Goal: Task Accomplishment & Management: Manage account settings

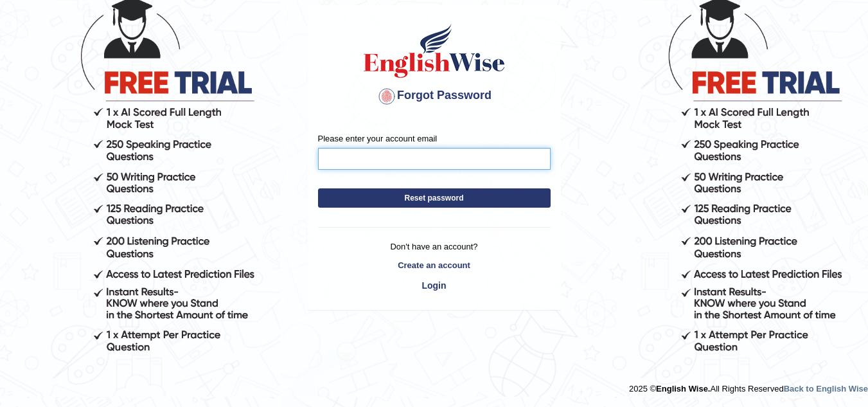
click at [364, 163] on input "Please enter your account email" at bounding box center [434, 159] width 233 height 22
type input "DeeDee"
click at [427, 193] on form "Please enter your account email DeeDee Reset password" at bounding box center [434, 173] width 233 height 82
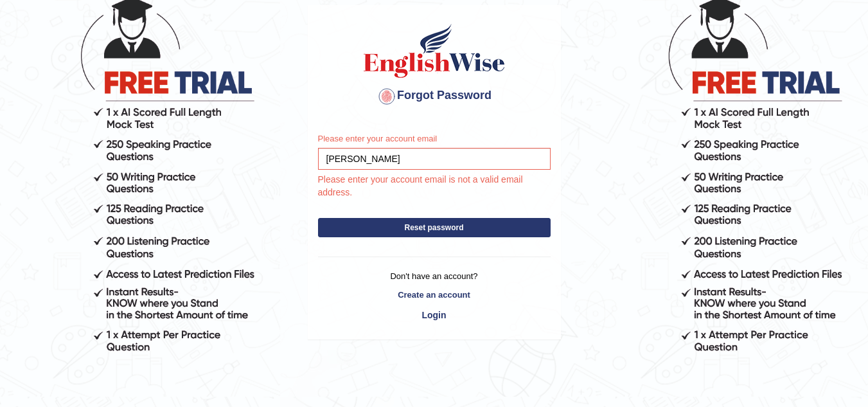
click at [421, 232] on button "Reset password" at bounding box center [434, 227] width 233 height 19
click at [423, 232] on button "Reset password" at bounding box center [434, 227] width 233 height 19
drag, startPoint x: 365, startPoint y: 158, endPoint x: 276, endPoint y: 195, distance: 96.8
click at [311, 159] on div "Please enter your account email DeeDee Please enter your account email is not a…" at bounding box center [434, 231] width 252 height 216
type input "supeimut@yahoo.com.au"
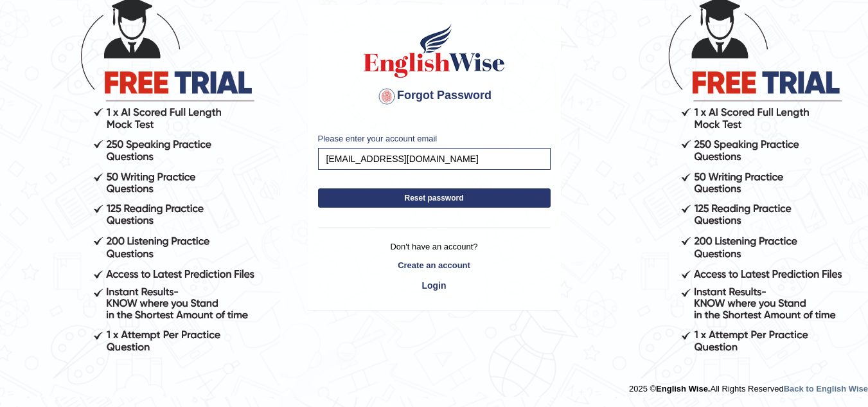
click at [454, 222] on div "Please enter your account email supeimut@yahoo.com.au Reset password Don't have…" at bounding box center [434, 216] width 252 height 186
click at [446, 197] on button "Reset password" at bounding box center [434, 197] width 233 height 19
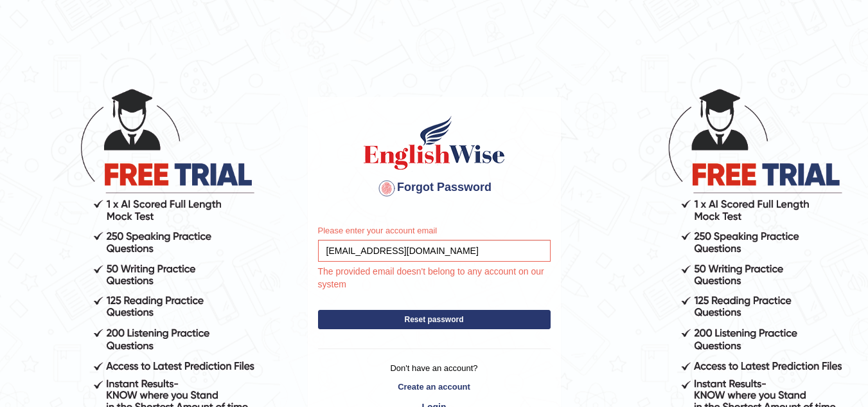
drag, startPoint x: 442, startPoint y: 318, endPoint x: 453, endPoint y: 317, distance: 10.9
click at [453, 317] on button "Reset password" at bounding box center [434, 319] width 233 height 19
click at [356, 247] on input "[EMAIL_ADDRESS][DOMAIN_NAME]" at bounding box center [434, 251] width 233 height 22
type input "[EMAIL_ADDRESS][DOMAIN_NAME]"
click at [423, 318] on div "Please enter your account email superimut@yahoo.com.au The provided email doesn…" at bounding box center [434, 323] width 252 height 216
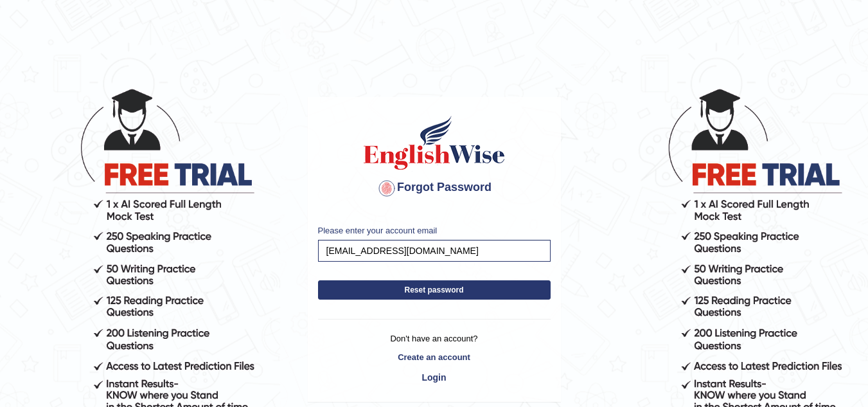
click at [428, 292] on button "Reset password" at bounding box center [434, 289] width 233 height 19
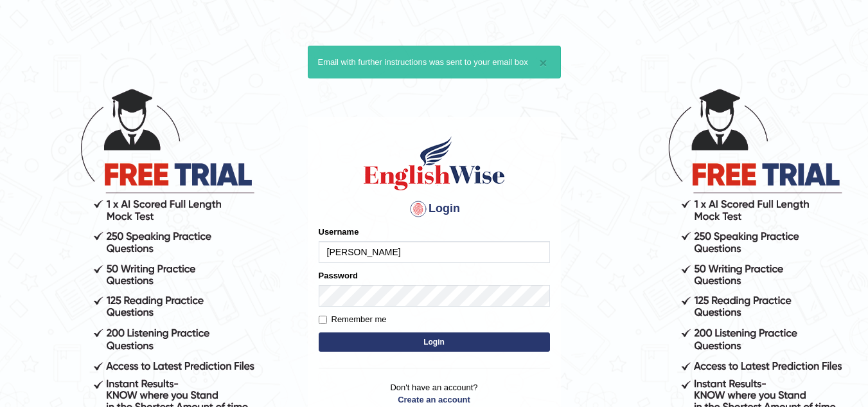
type input "DeeDee"
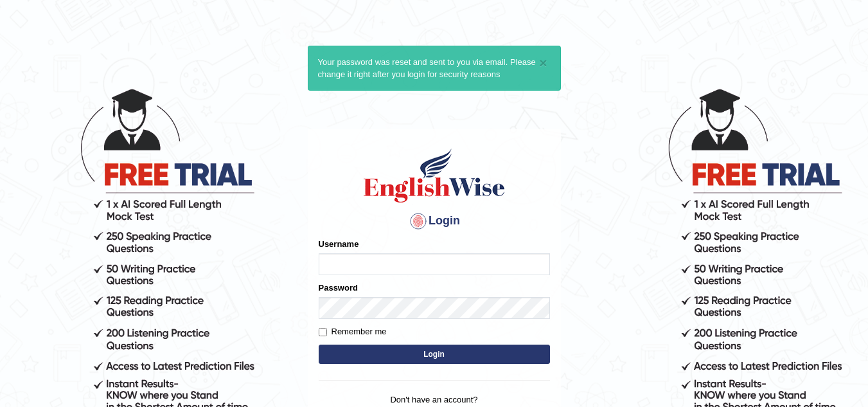
drag, startPoint x: 341, startPoint y: 260, endPoint x: 348, endPoint y: 245, distance: 15.5
click at [346, 247] on div "Username" at bounding box center [434, 256] width 231 height 37
type input "[PERSON_NAME]"
click at [320, 330] on input "Remember me" at bounding box center [323, 332] width 8 height 8
checkbox input "true"
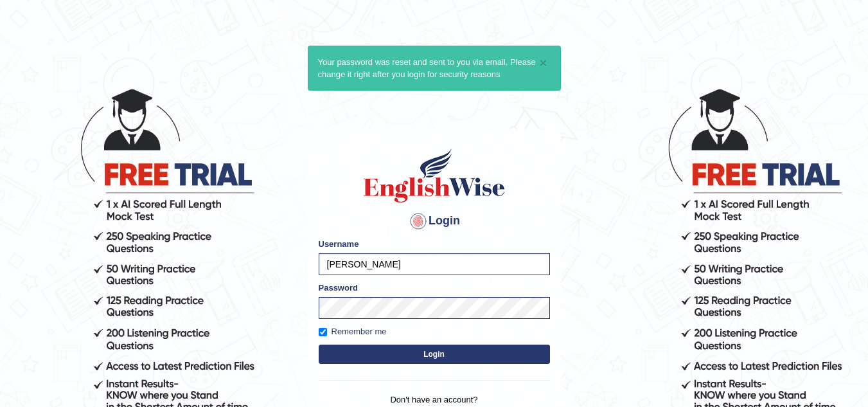
click at [429, 351] on button "Login" at bounding box center [434, 353] width 231 height 19
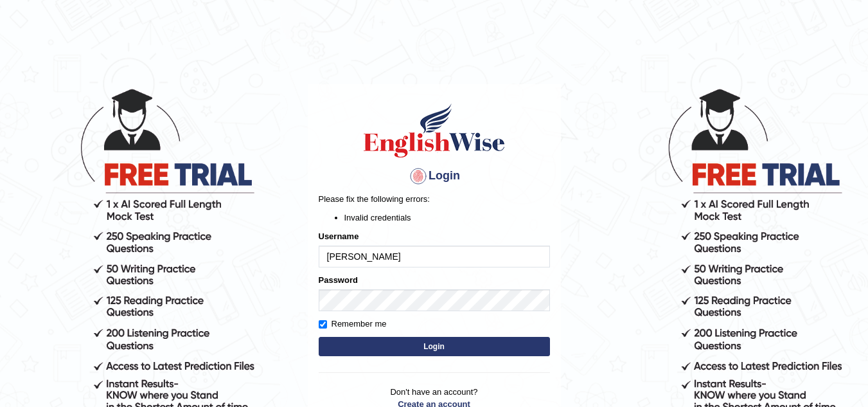
click at [430, 346] on button "Login" at bounding box center [434, 346] width 231 height 19
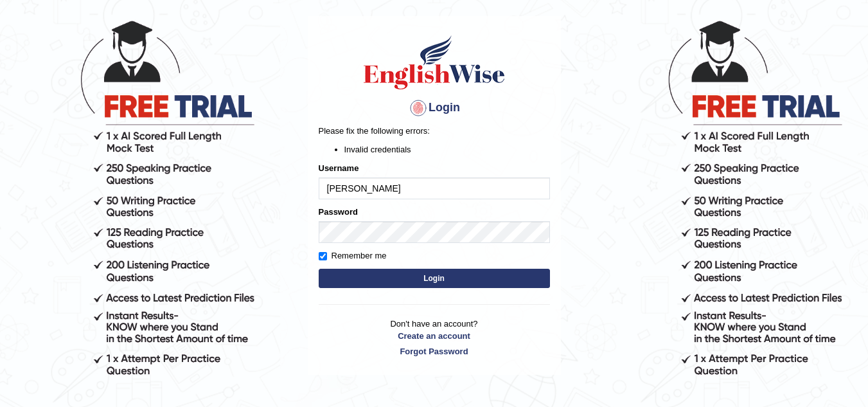
scroll to position [91, 0]
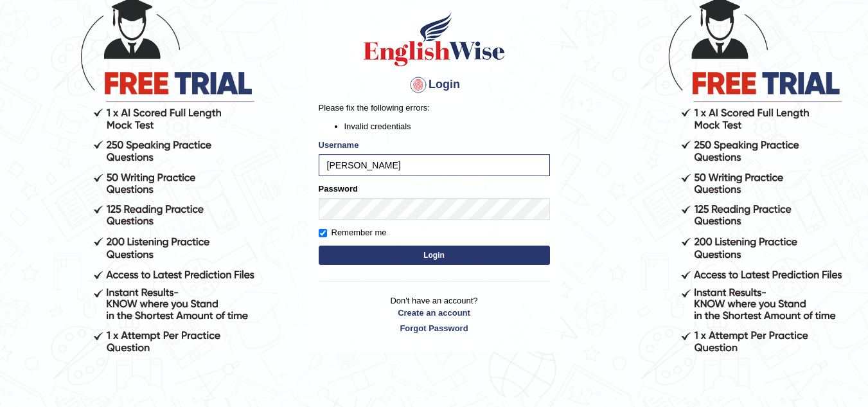
click at [424, 249] on button "Login" at bounding box center [434, 254] width 231 height 19
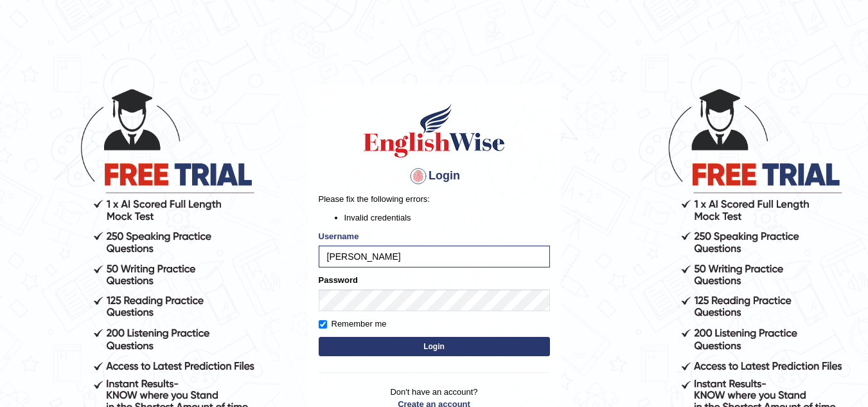
click at [418, 170] on div at bounding box center [418, 176] width 21 height 21
click at [423, 177] on div at bounding box center [418, 176] width 21 height 21
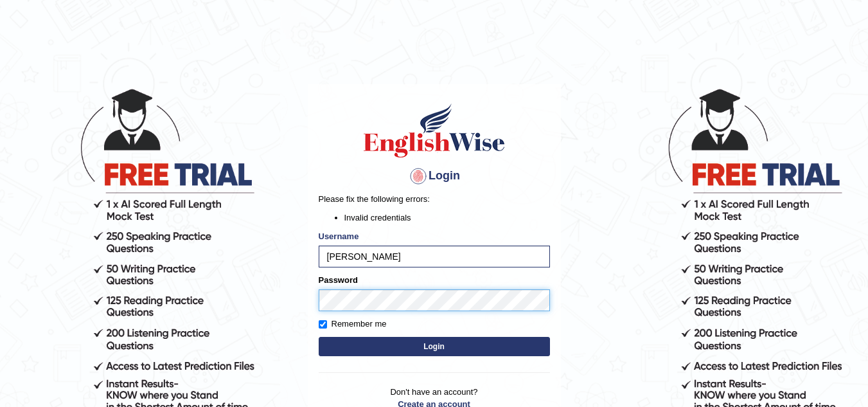
click at [306, 311] on main "Login Please fix the following errors: Invalid credentials Username DeeDee Pass…" at bounding box center [434, 244] width 257 height 401
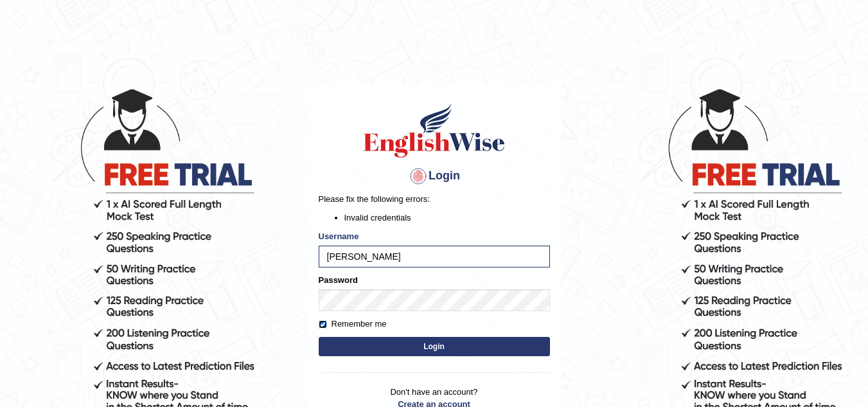
click at [321, 322] on input "Remember me" at bounding box center [323, 324] width 8 height 8
checkbox input "false"
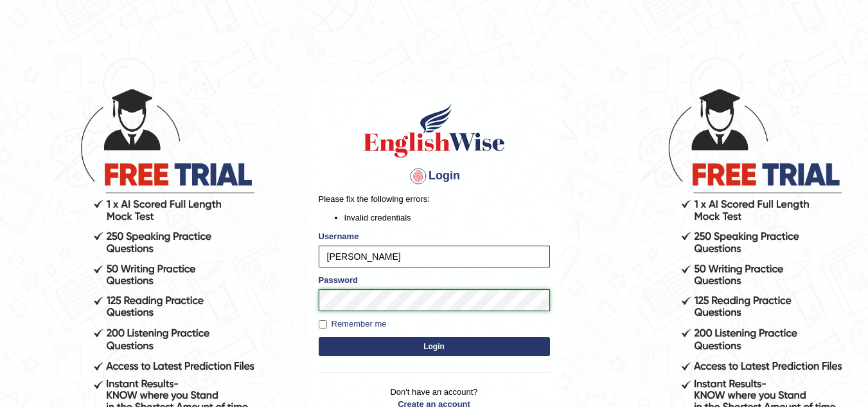
click at [299, 304] on body "Login Please fix the following errors: Invalid credentials Username DeeDee Pass…" at bounding box center [434, 247] width 868 height 407
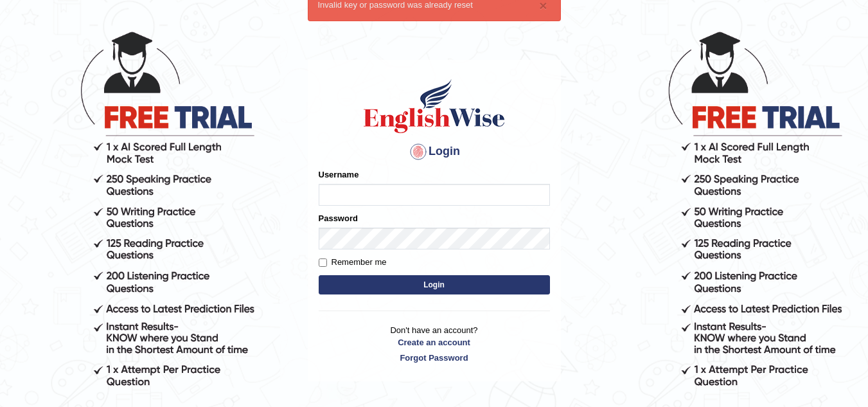
scroll to position [44, 0]
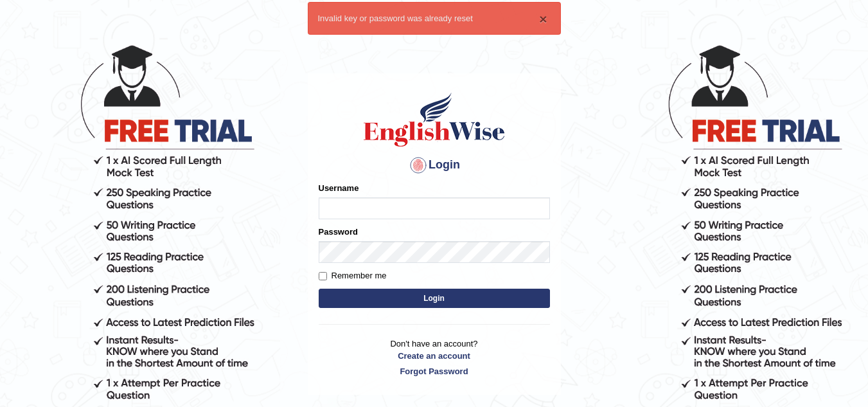
click at [543, 18] on button "×" at bounding box center [543, 18] width 8 height 13
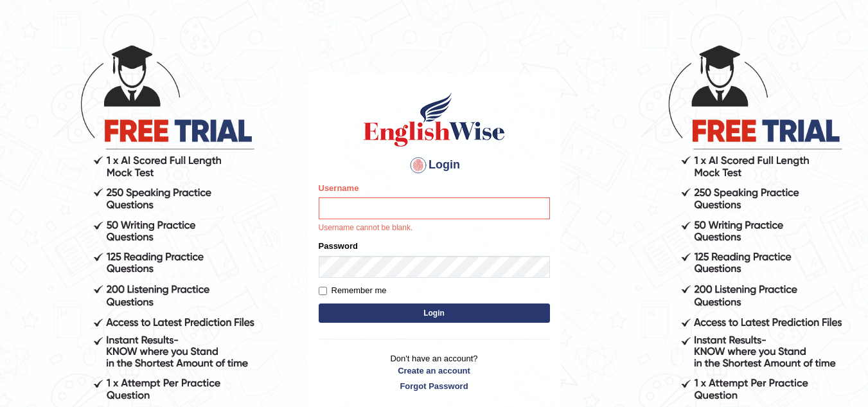
scroll to position [11, 0]
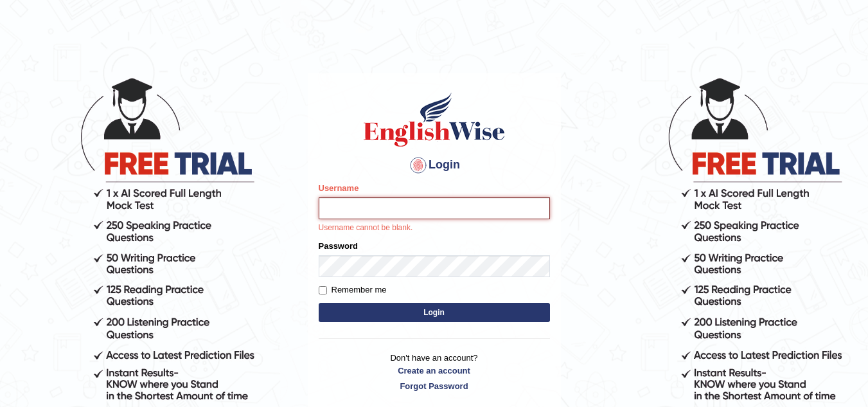
click at [380, 201] on input "Username" at bounding box center [434, 208] width 231 height 22
type input "[PERSON_NAME]"
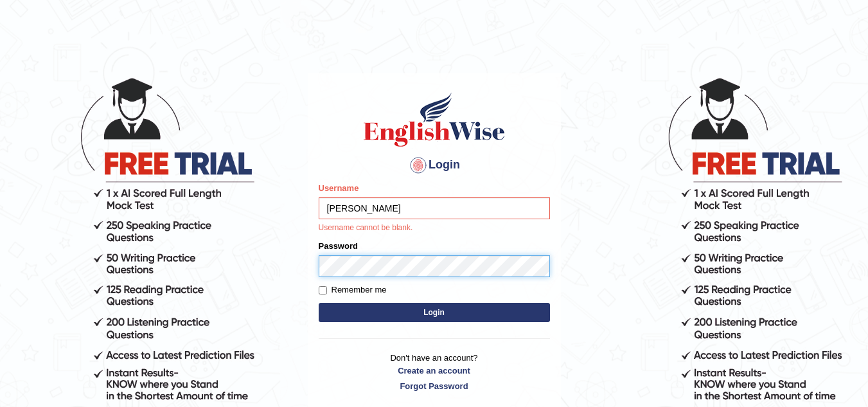
click at [345, 267] on form "Please fix the following errors: Username DeeDee Username cannot be blank. Pass…" at bounding box center [434, 254] width 231 height 144
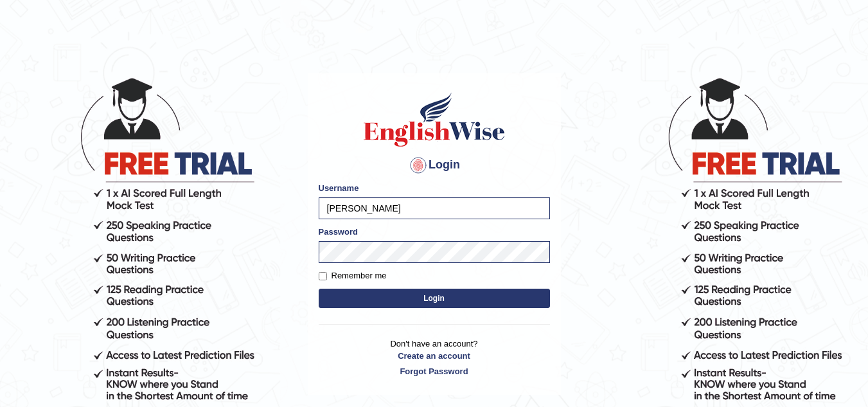
click at [432, 291] on button "Login" at bounding box center [434, 297] width 231 height 19
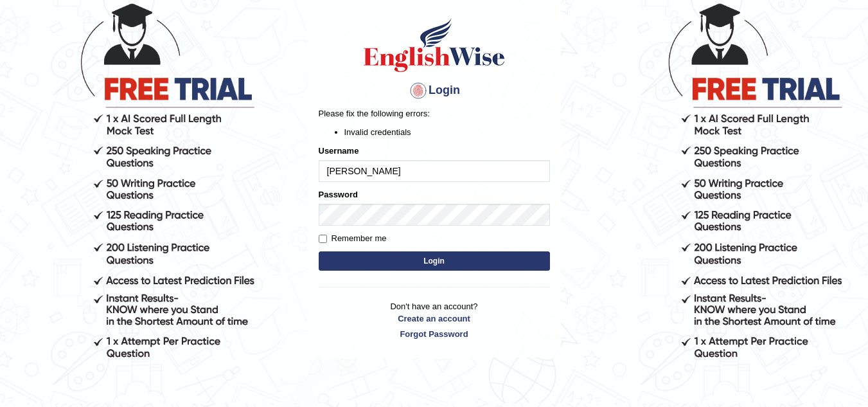
scroll to position [89, 0]
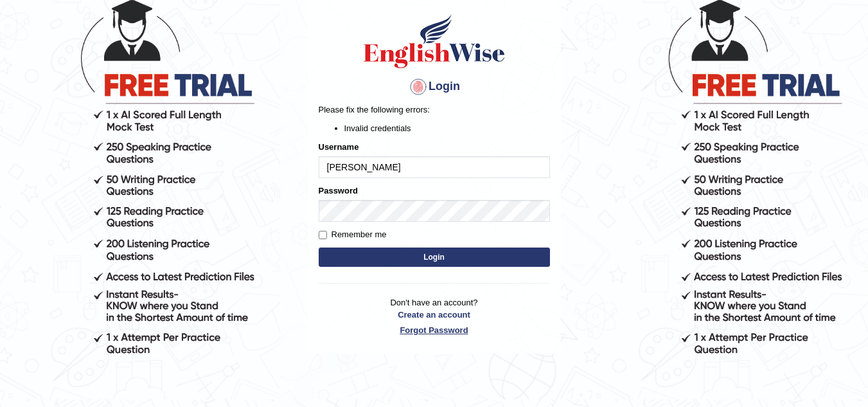
click at [427, 331] on link "Forgot Password" at bounding box center [434, 330] width 231 height 12
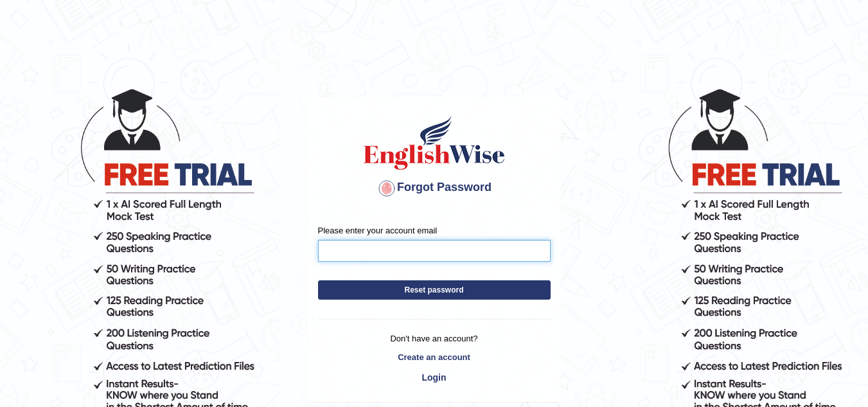
click at [328, 252] on input "Please enter your account email" at bounding box center [434, 251] width 233 height 22
type input "a"
type input "[EMAIL_ADDRESS][DOMAIN_NAME]"
click at [443, 285] on button "Reset password" at bounding box center [434, 289] width 233 height 19
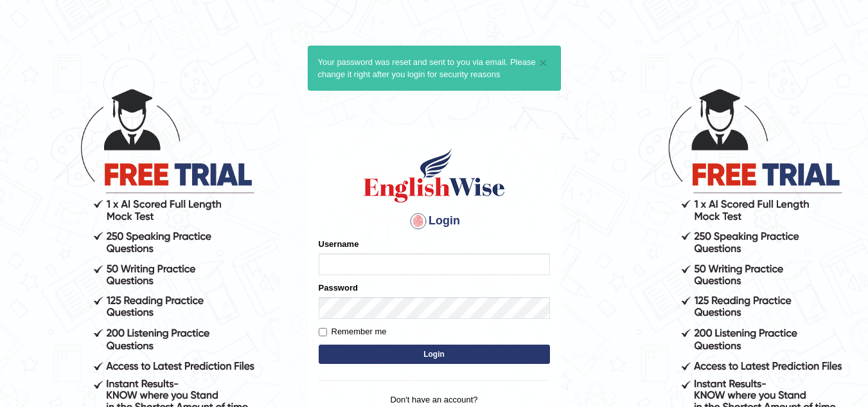
drag, startPoint x: 339, startPoint y: 268, endPoint x: 285, endPoint y: 160, distance: 120.7
click at [319, 218] on div "Login Please fix the following errors: Username Password Remember me Login Don'…" at bounding box center [434, 290] width 253 height 322
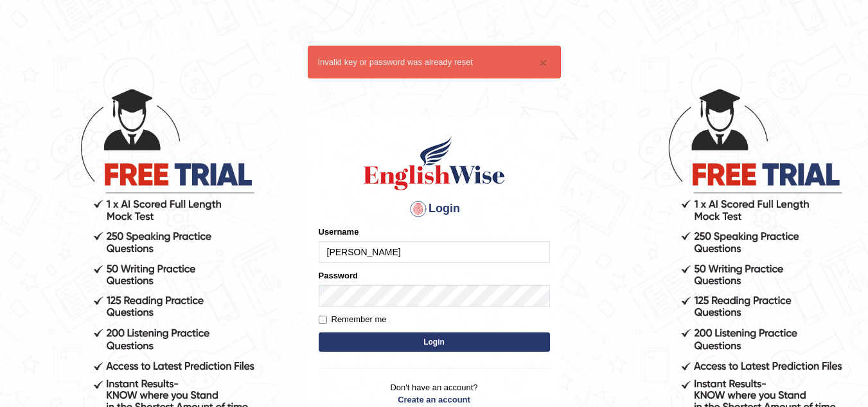
type input "[PERSON_NAME]"
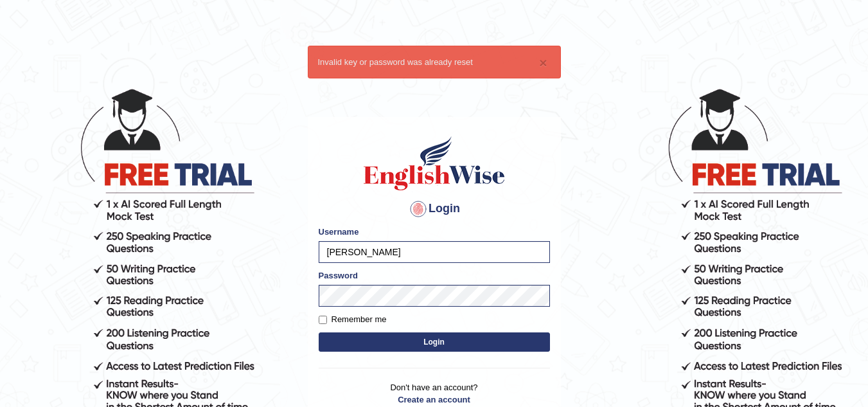
click at [437, 339] on button "Login" at bounding box center [434, 341] width 231 height 19
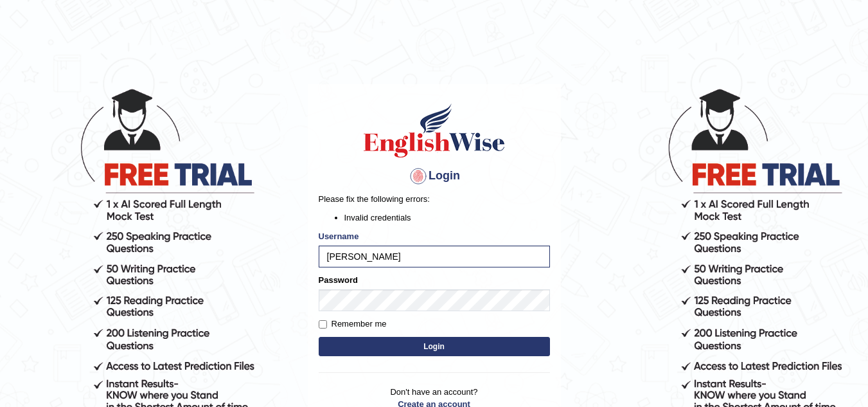
click at [431, 345] on button "Login" at bounding box center [434, 346] width 231 height 19
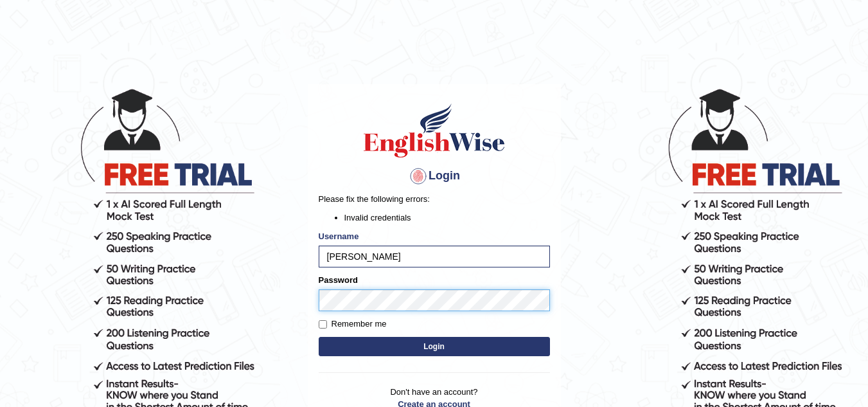
click at [304, 301] on body "Login Please fix the following errors: Invalid credentials Username [PERSON_NAM…" at bounding box center [434, 247] width 868 height 407
drag, startPoint x: 441, startPoint y: 340, endPoint x: 434, endPoint y: 343, distance: 7.2
click at [439, 340] on button "Login" at bounding box center [434, 346] width 231 height 19
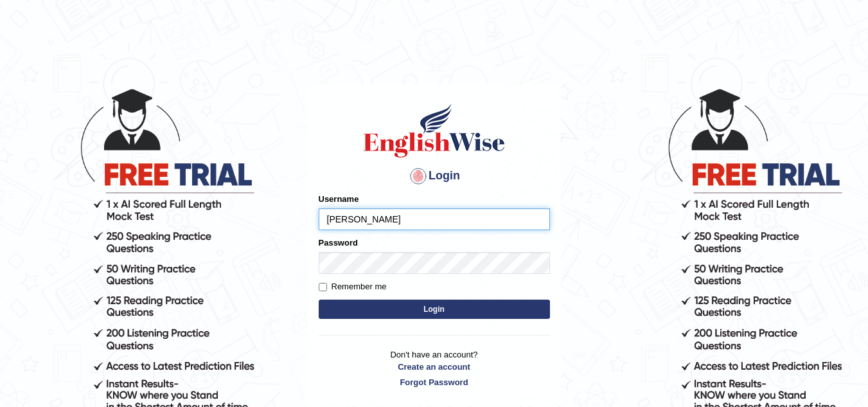
type input "[PERSON_NAME]"
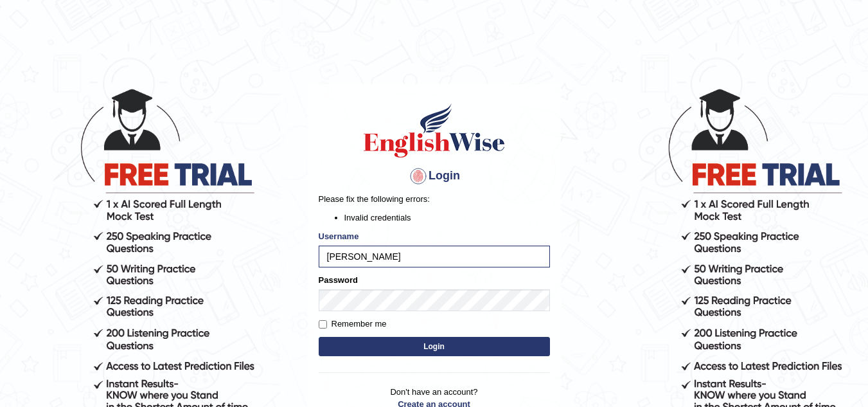
drag, startPoint x: 437, startPoint y: 346, endPoint x: 383, endPoint y: 163, distance: 191.7
click at [430, 319] on form "Please fix the following errors: Invalid credentials Username [PERSON_NAME] Pas…" at bounding box center [434, 276] width 231 height 166
